Goal: Information Seeking & Learning: Check status

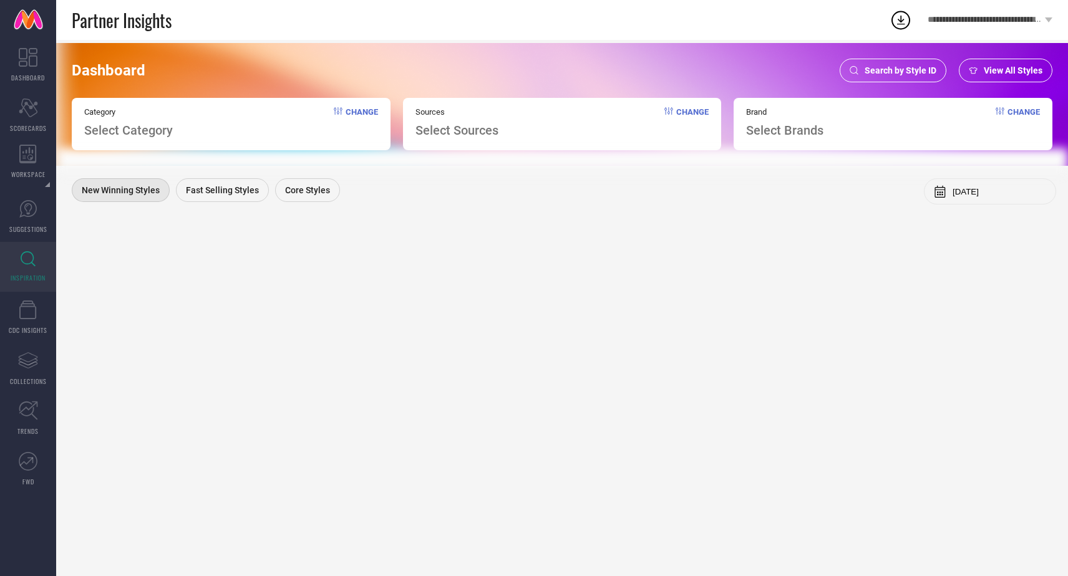
click at [883, 69] on span "Search by Style ID" at bounding box center [900, 70] width 72 height 10
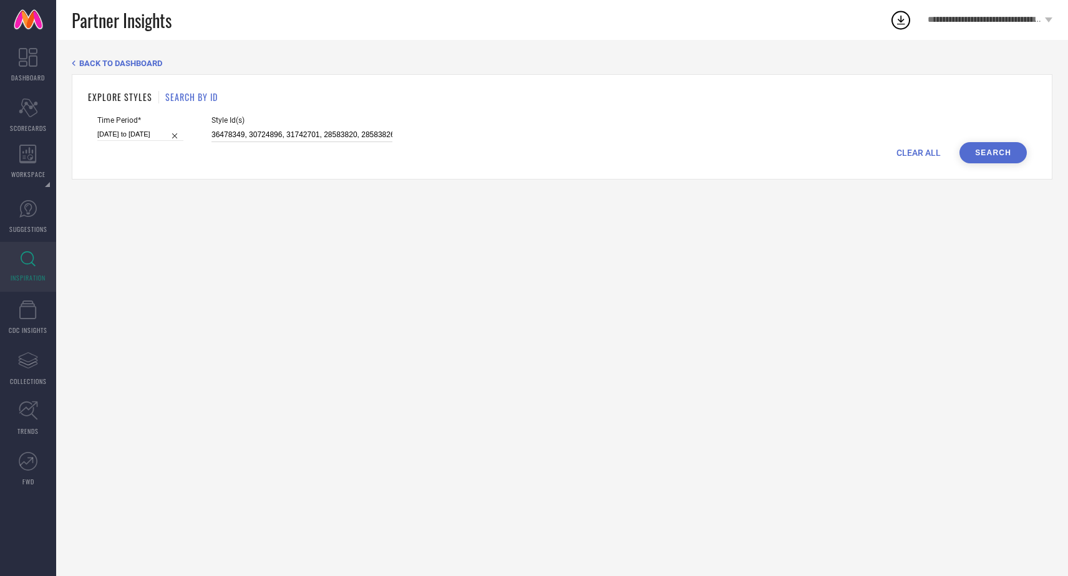
scroll to position [0, 2]
drag, startPoint x: 198, startPoint y: 134, endPoint x: 411, endPoint y: 146, distance: 213.0
click at [411, 146] on form "Time Period* [DATE] to [DATE] Style Id(s) 36478349, 30724896, 31742701, 2858382…" at bounding box center [562, 139] width 948 height 47
paste input "25014536, 25014484, 25014494, 32381115, 32381072, 32522759, 32381125, 32522770,…"
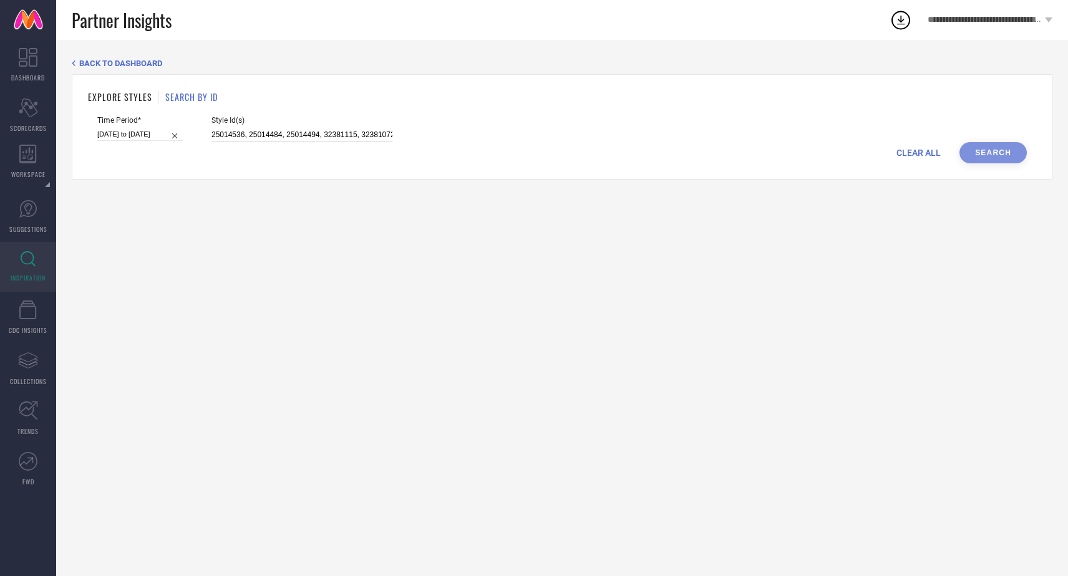
scroll to position [0, 1389]
type input "25014536, 25014484, 25014494, 32381115, 32381072, 32522759, 32381125, 32522770,…"
click at [987, 152] on button "Search" at bounding box center [992, 152] width 67 height 21
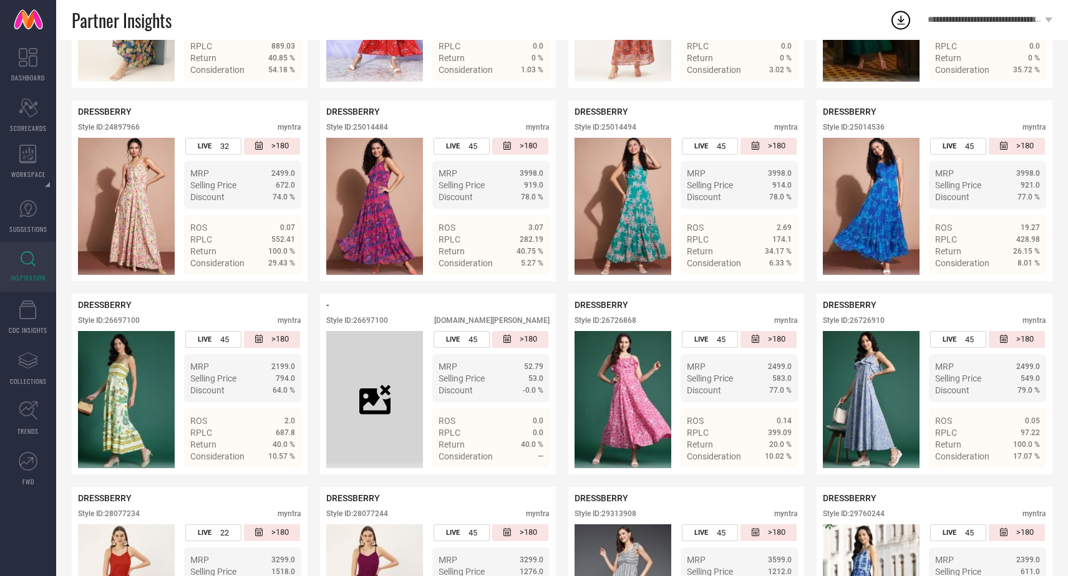
scroll to position [337, 0]
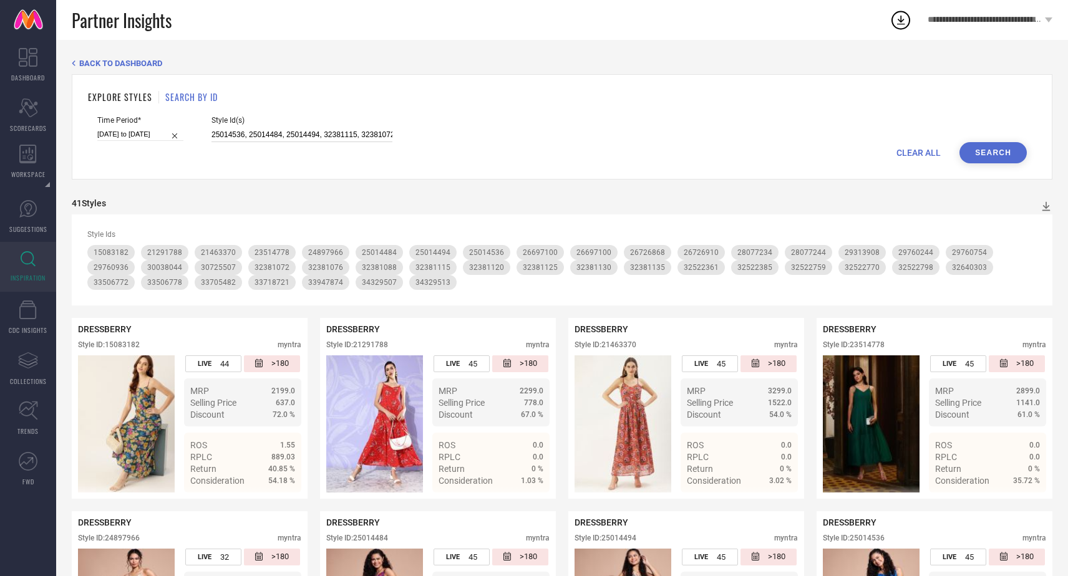
scroll to position [0, 1389]
drag, startPoint x: 197, startPoint y: 132, endPoint x: 614, endPoint y: 212, distance: 424.3
paste input "32585434, 32585438, 33139791, 35950654, 36074217, 34355349, 21342296, 33139782,…"
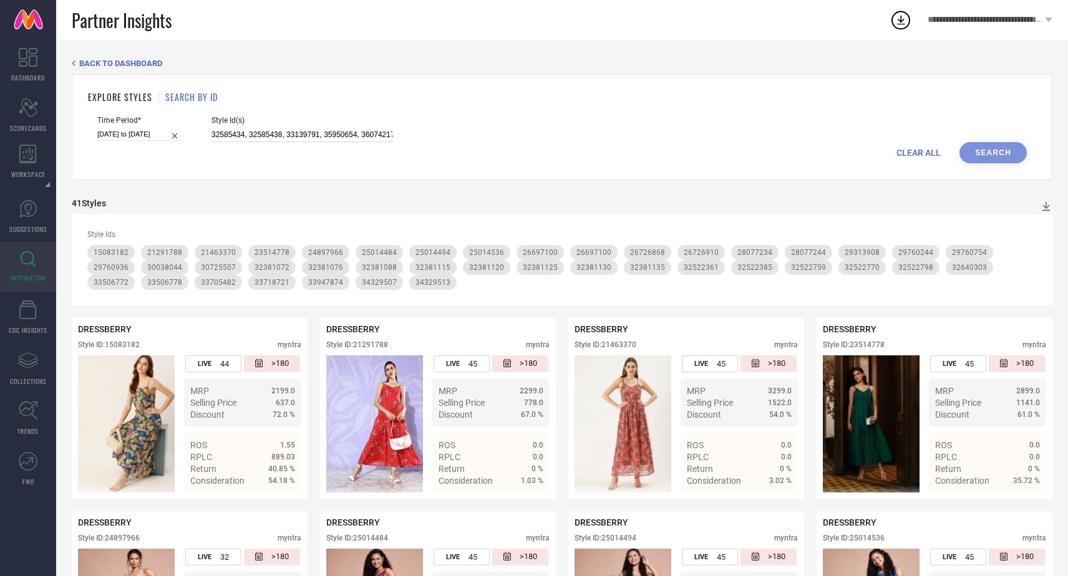
scroll to position [0, 866]
type input "32585434, 32585438, 33139791, 35950654, 36074217, 34355349, 21342296, 33139782,…"
click at [969, 153] on button "Search" at bounding box center [992, 152] width 67 height 21
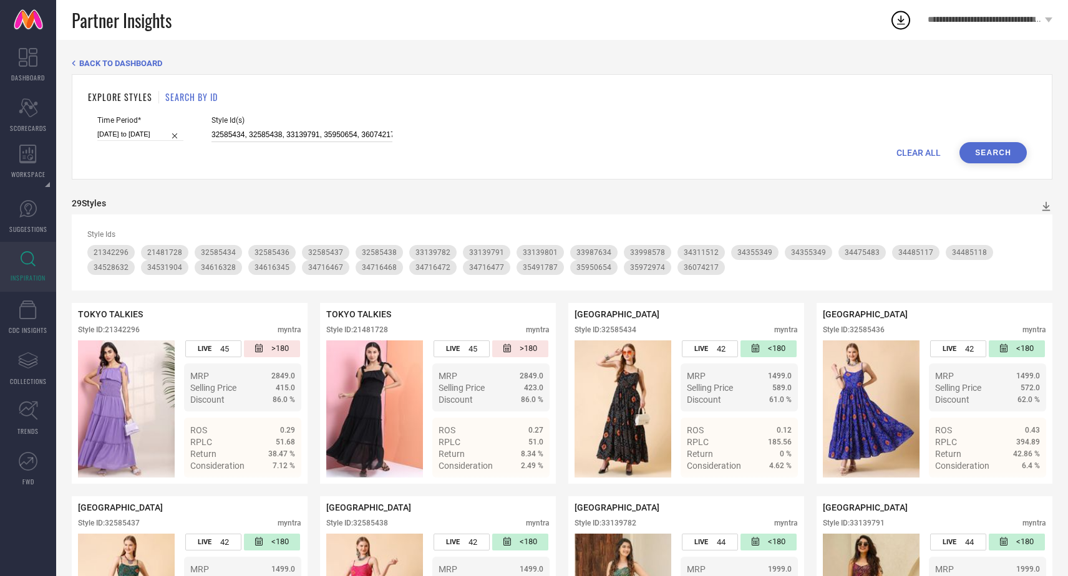
scroll to position [0, 866]
drag, startPoint x: 196, startPoint y: 135, endPoint x: 516, endPoint y: 143, distance: 320.1
click at [516, 143] on form "Time Period* 25-06-2025 to 08-08-2025 Style Id(s) 32585434, 32585438, 33139791,…" at bounding box center [562, 139] width 948 height 47
paste input "25014536, 25014484, 25014494, 32381115, 32381072, 32522759, 32381125, 32522770,…"
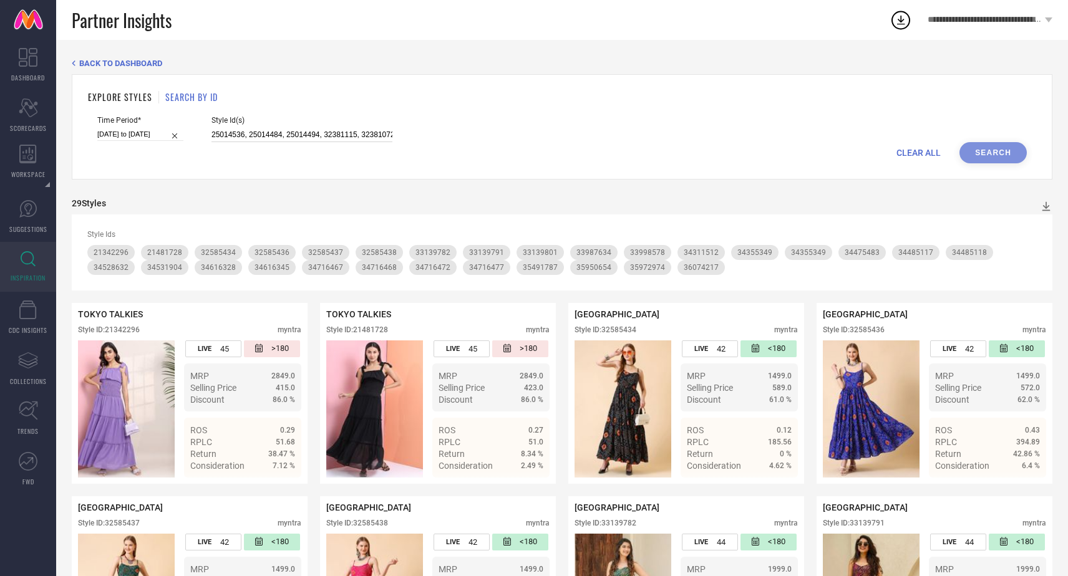
scroll to position [0, 2436]
type input "25014536, 25014484, 25014494, 32381115, 32381072, 32522759, 32381125, 32522770,…"
click at [980, 155] on button "Search" at bounding box center [992, 152] width 67 height 21
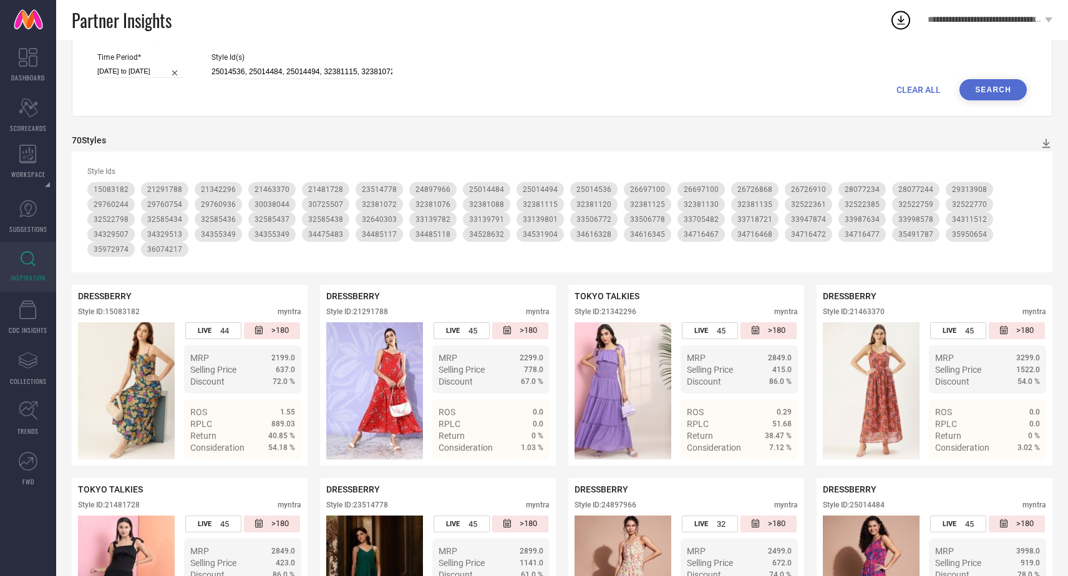
scroll to position [188, 0]
